Goal: Task Accomplishment & Management: Manage account settings

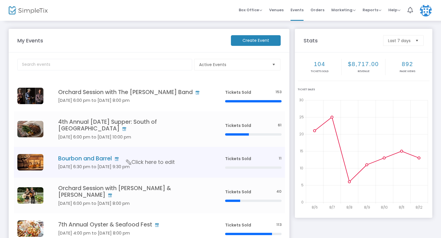
click at [203, 156] on h4 "Bourbon and Barrel" at bounding box center [132, 159] width 149 height 7
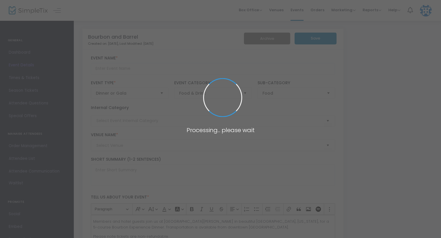
type input "Bourbon and Barrel"
type textarea "Members and hotel guests join us at [GEOGRAPHIC_DATA][PERSON_NAME] in beautiful…"
type input "6.750 %"
type input "Buy Tickets"
type input "Old [PERSON_NAME] Club"
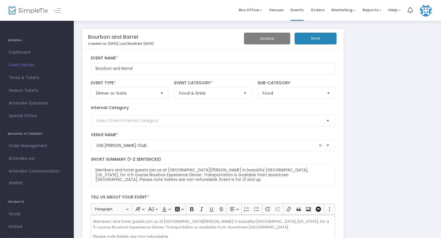
click at [17, 79] on span "Times & Tickets" at bounding box center [37, 78] width 56 height 8
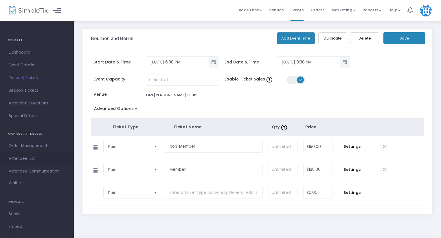
click at [28, 157] on span "Attendee List" at bounding box center [37, 159] width 56 height 8
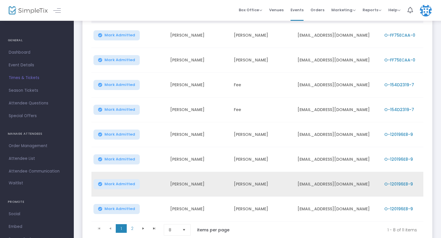
scroll to position [138, 0]
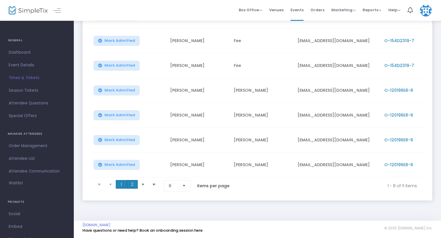
click at [132, 184] on span "2" at bounding box center [132, 184] width 11 height 9
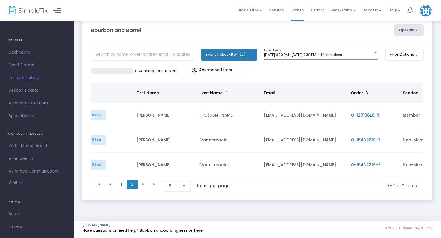
scroll to position [0, 73]
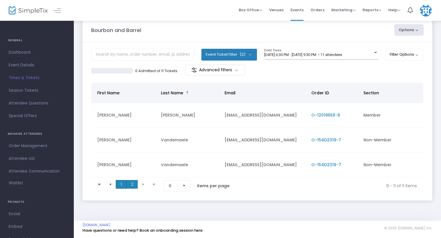
click at [120, 185] on span "1" at bounding box center [121, 184] width 11 height 9
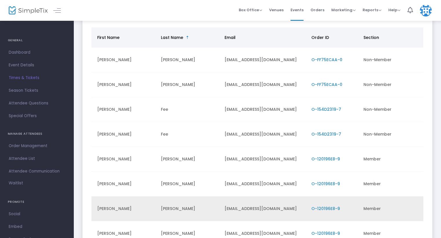
scroll to position [101, 0]
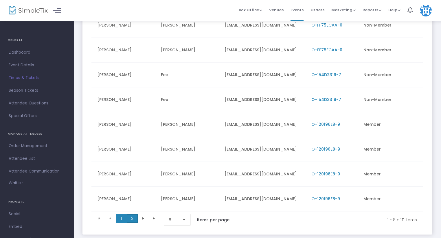
click at [135, 220] on span "2" at bounding box center [132, 218] width 11 height 9
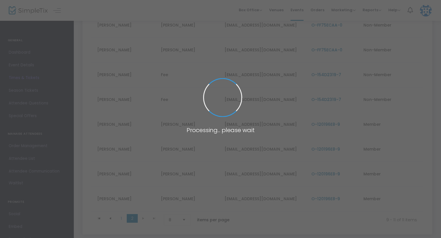
scroll to position [14, 0]
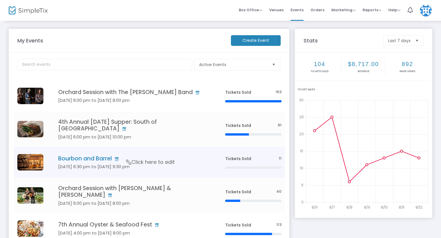
click at [105, 156] on h4 "Bourbon and Barrel" at bounding box center [132, 159] width 149 height 7
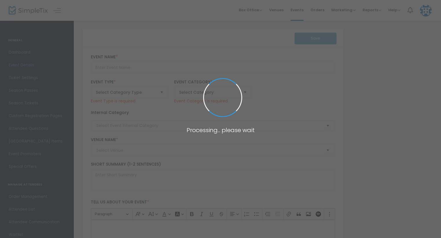
type input "Bourbon and Barrel"
type textarea "Members and hotel guests join us at [GEOGRAPHIC_DATA][PERSON_NAME] in beautiful…"
type input "6.750 %"
type input "Buy Tickets"
type input "Old [PERSON_NAME] Club"
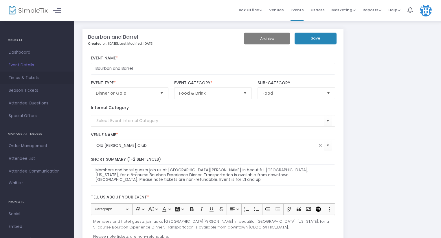
click at [23, 77] on span "Times & Tickets" at bounding box center [37, 78] width 56 height 8
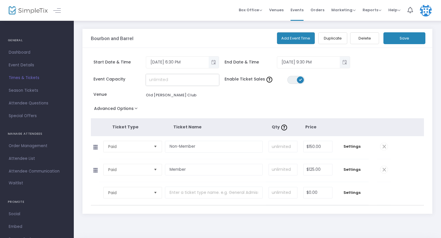
click at [188, 79] on input at bounding box center [182, 80] width 73 height 11
type input "60"
click at [407, 38] on button "Save" at bounding box center [404, 38] width 42 height 12
click at [24, 50] on span "Dashboard" at bounding box center [37, 53] width 56 height 8
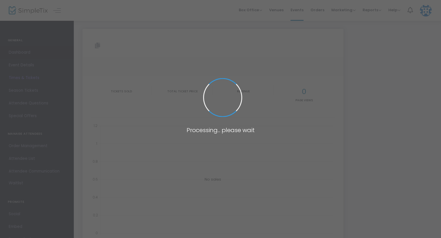
type input "[URL][DOMAIN_NAME]"
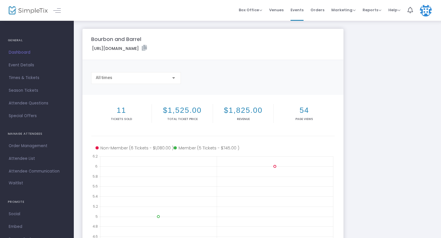
click at [26, 14] on img at bounding box center [28, 10] width 39 height 8
